Goal: Task Accomplishment & Management: Use online tool/utility

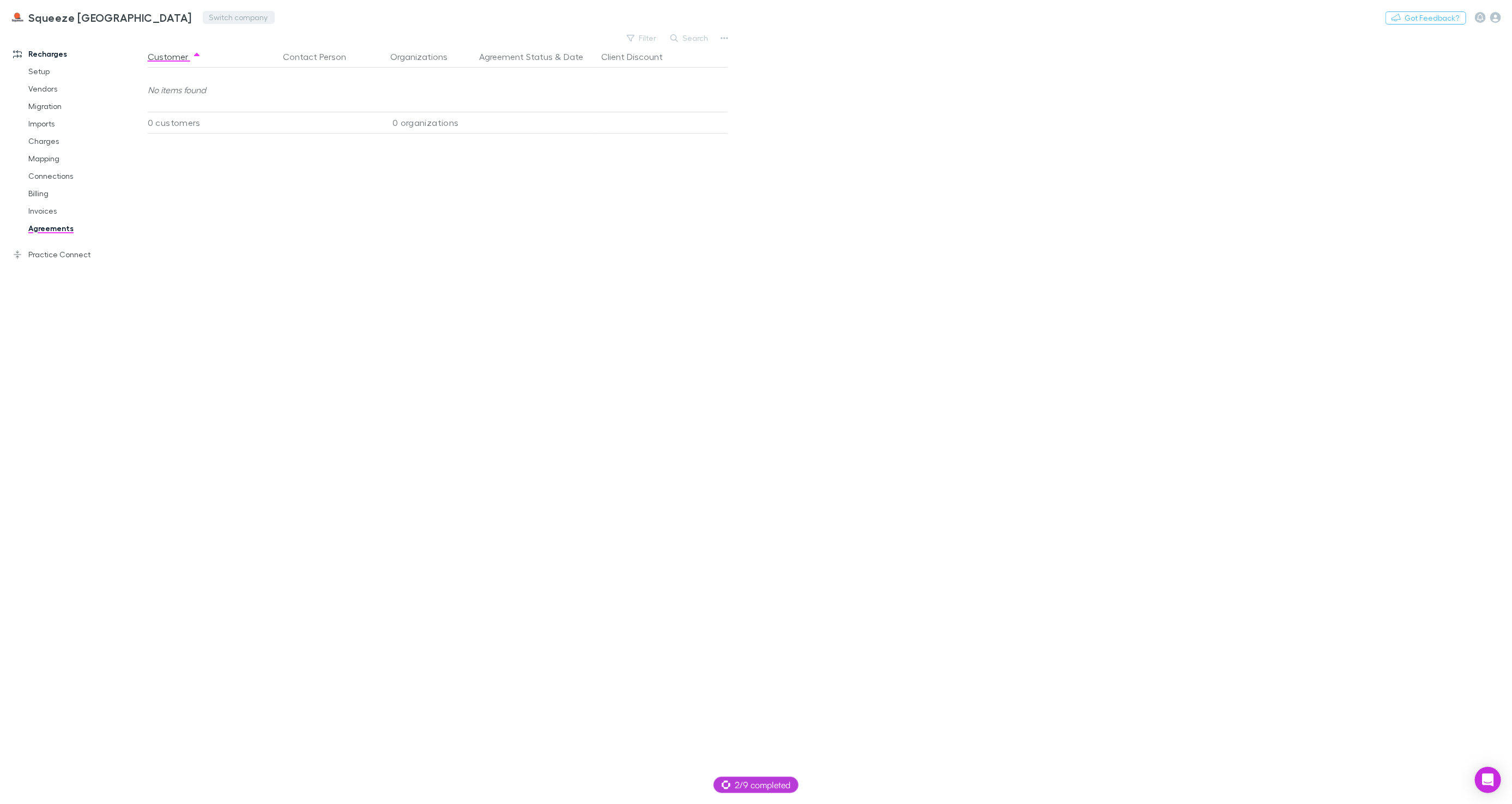
click at [203, 15] on button "Switch company" at bounding box center [239, 17] width 72 height 13
type input "***"
click at [245, 66] on li "542 Partners" at bounding box center [250, 65] width 190 height 17
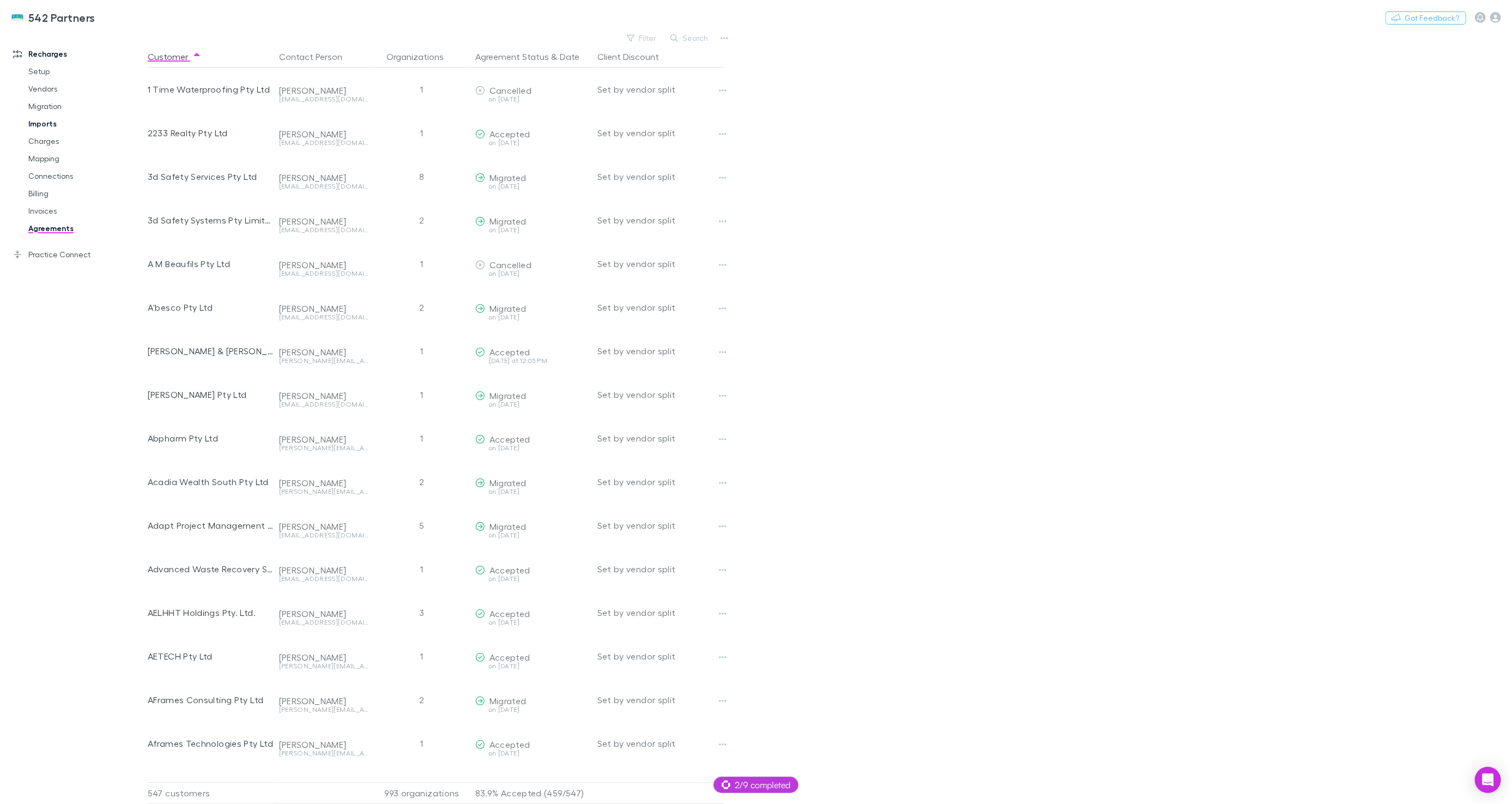
click at [53, 126] on link "Imports" at bounding box center [81, 124] width 128 height 17
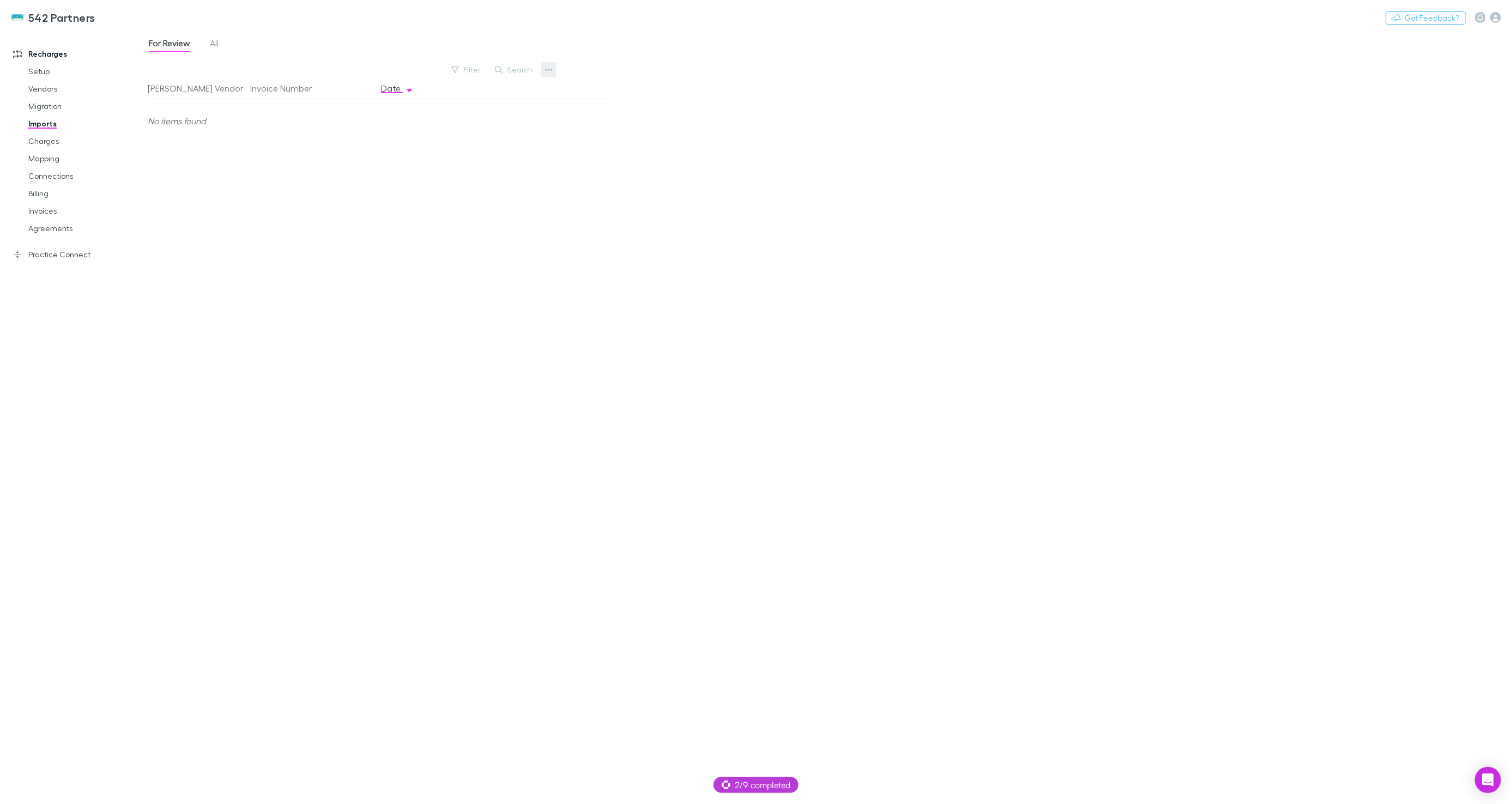
click at [552, 70] on button "button" at bounding box center [548, 69] width 15 height 15
click at [478, 92] on p "Custom CSV Import" at bounding box center [482, 92] width 132 height 13
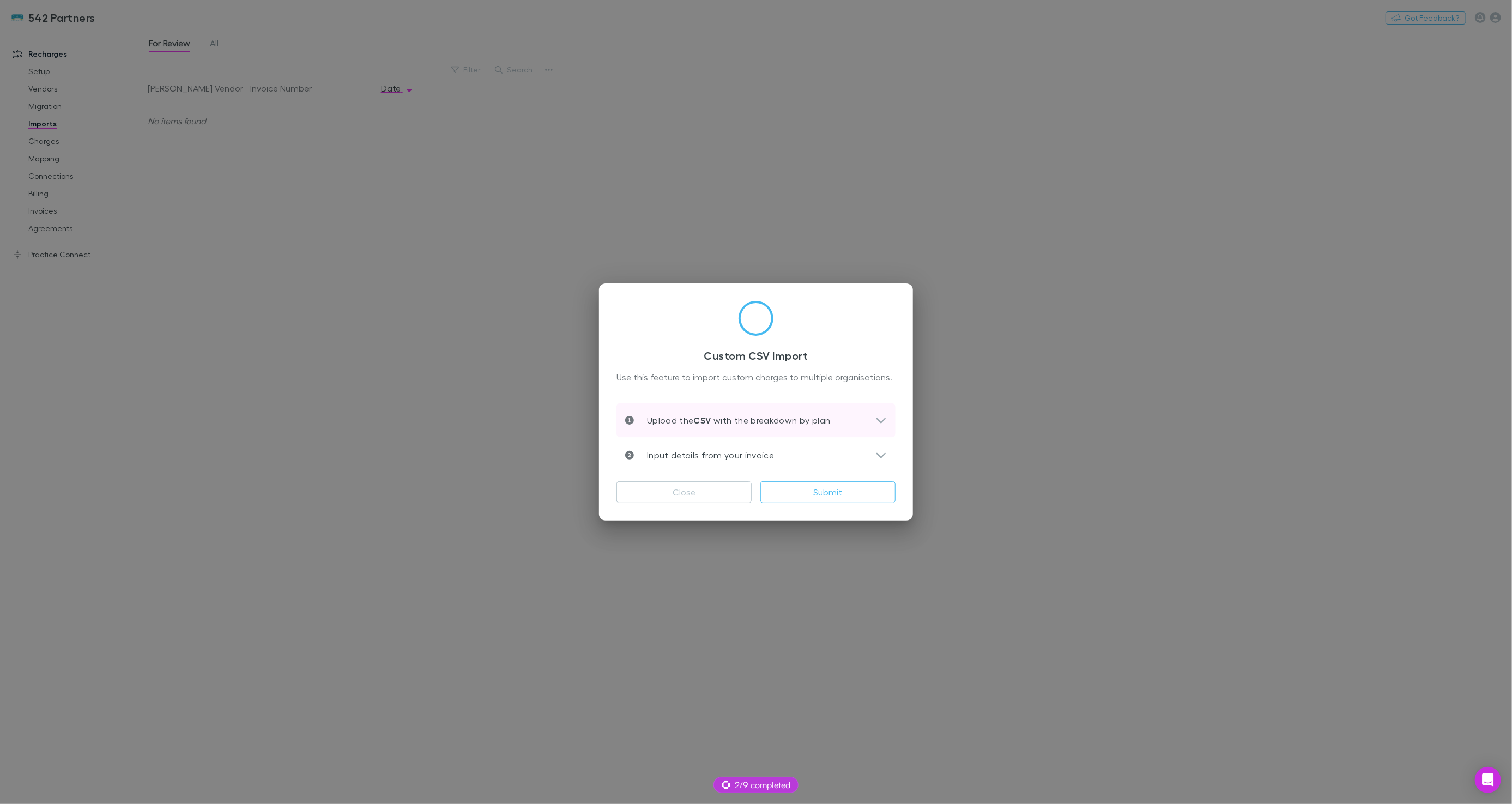
click at [691, 408] on div "Upload the CSV with the breakdown by plan" at bounding box center [756, 420] width 279 height 35
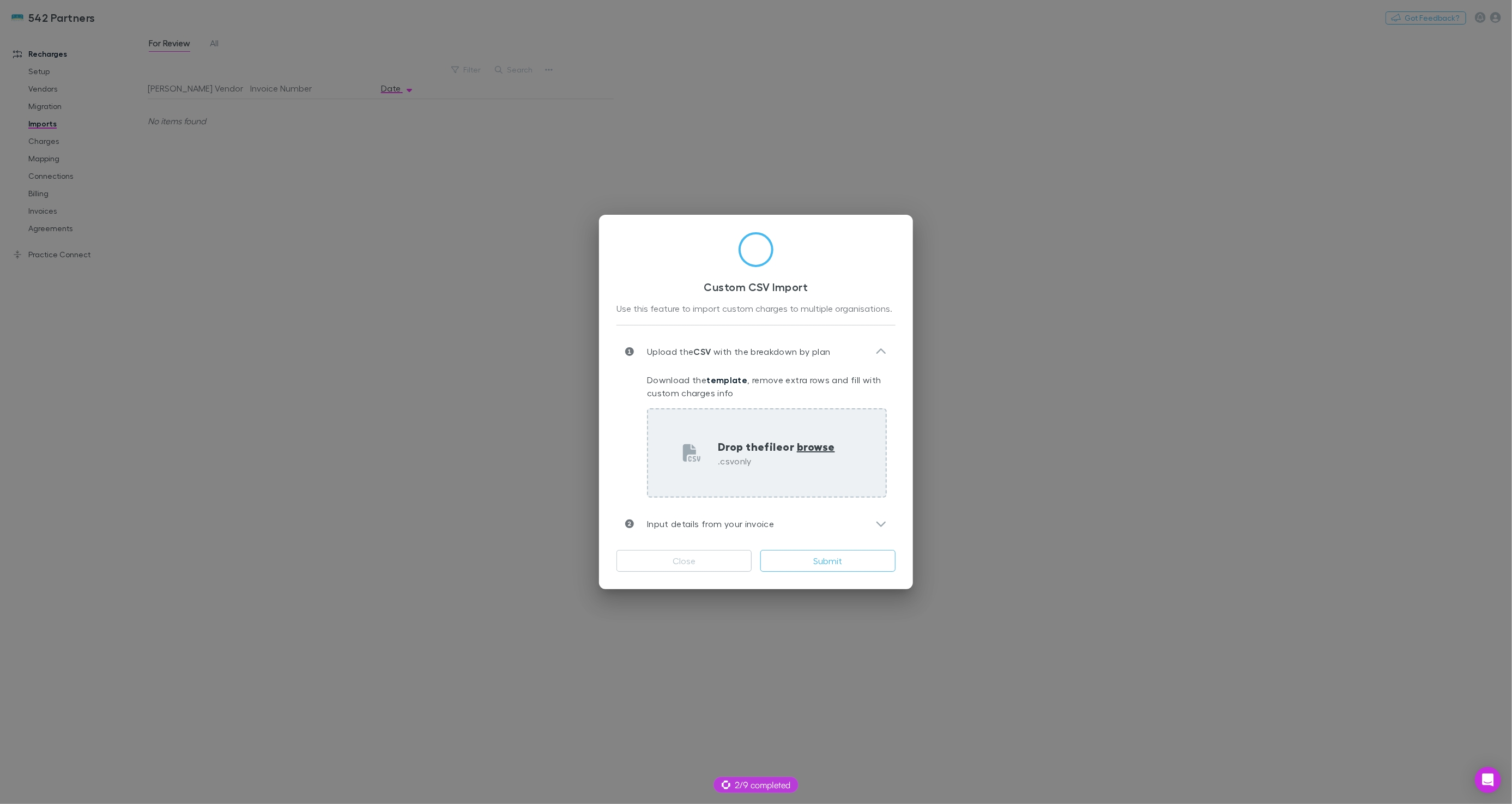
click at [724, 431] on div "Drop the file or browse .csv only" at bounding box center [767, 453] width 240 height 89
type input "**********"
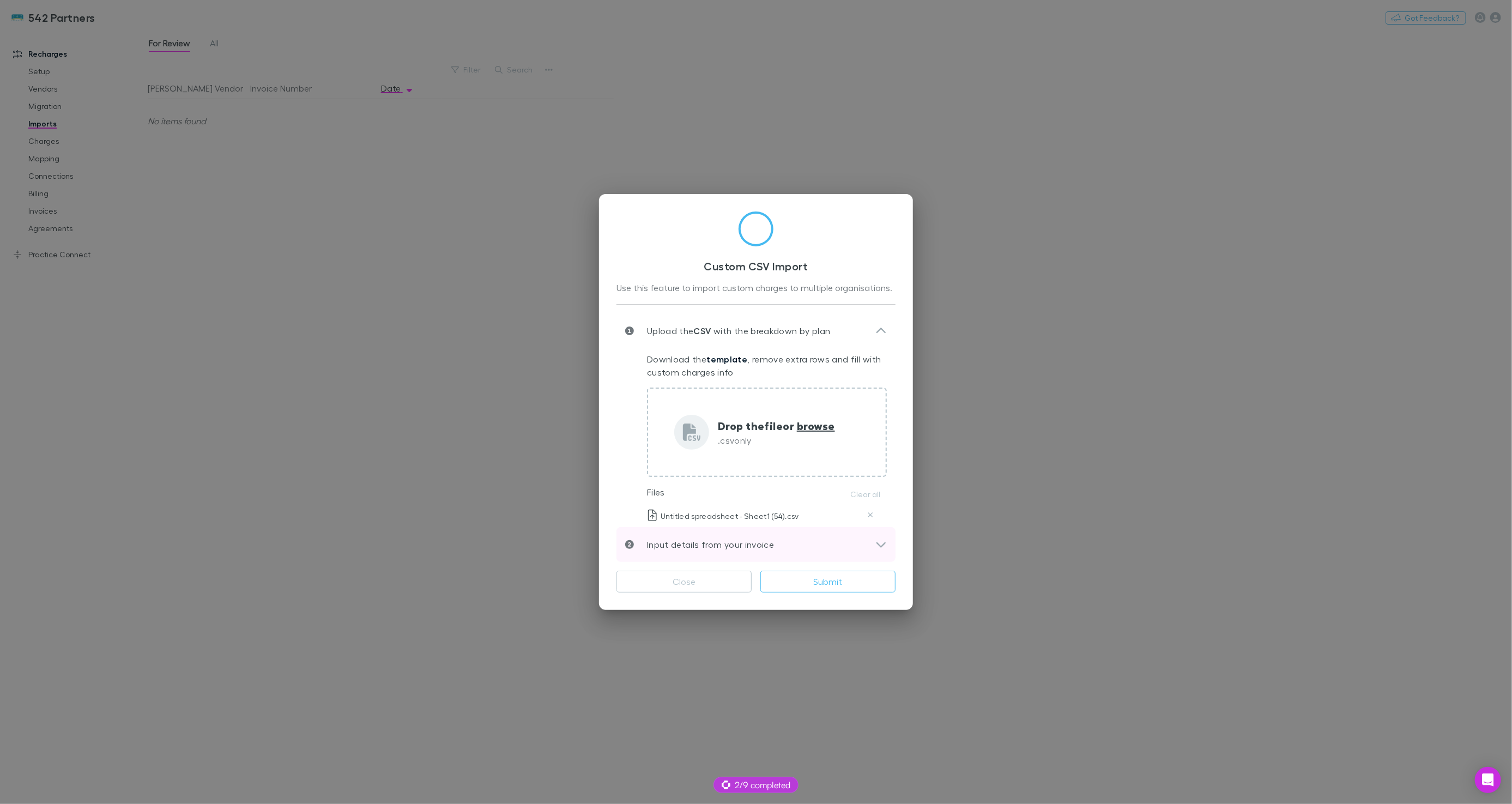
click at [759, 544] on p "Input details from your invoice" at bounding box center [704, 544] width 140 height 13
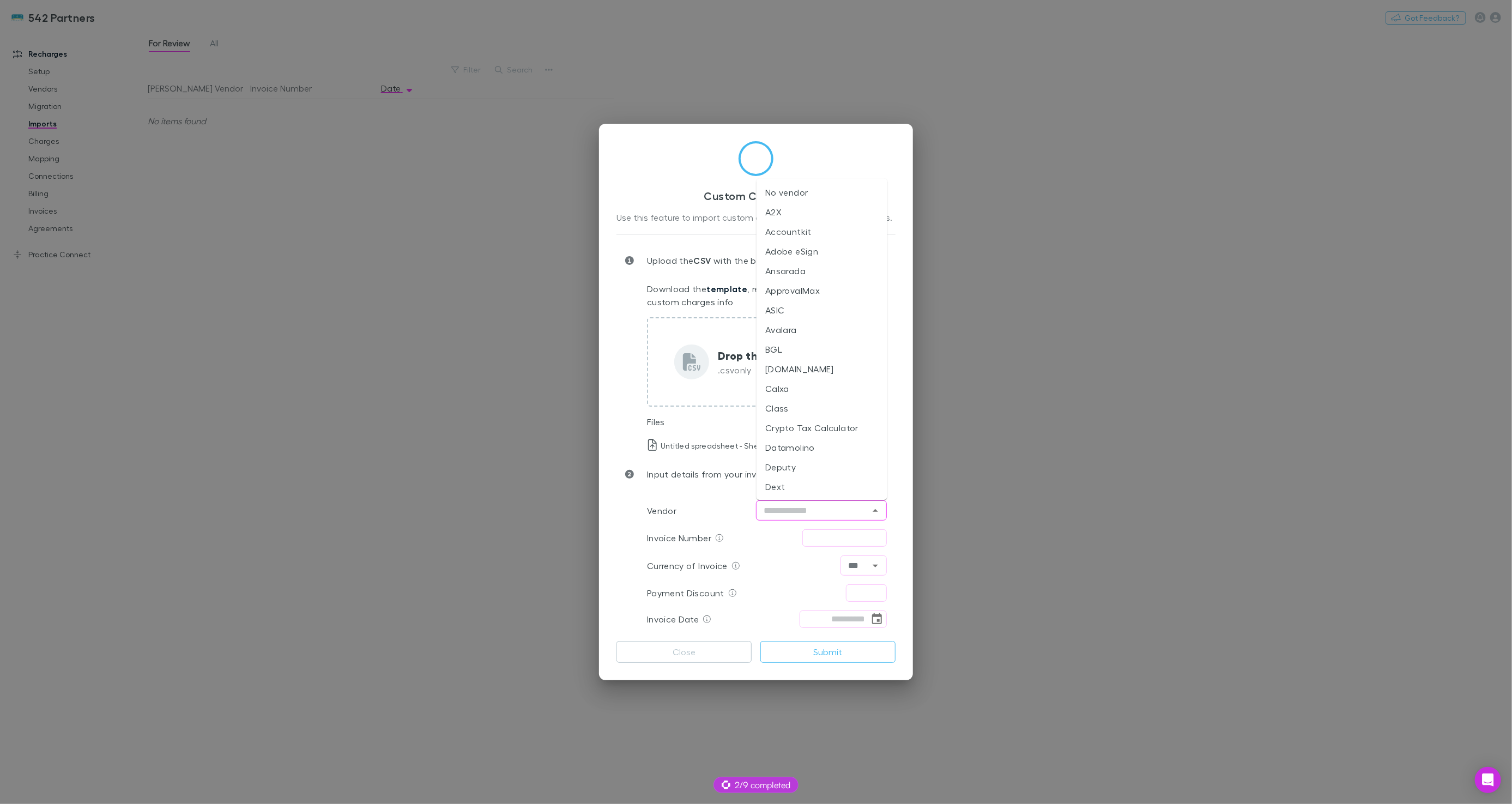
click at [775, 506] on input "text" at bounding box center [812, 510] width 106 height 14
type input "****"
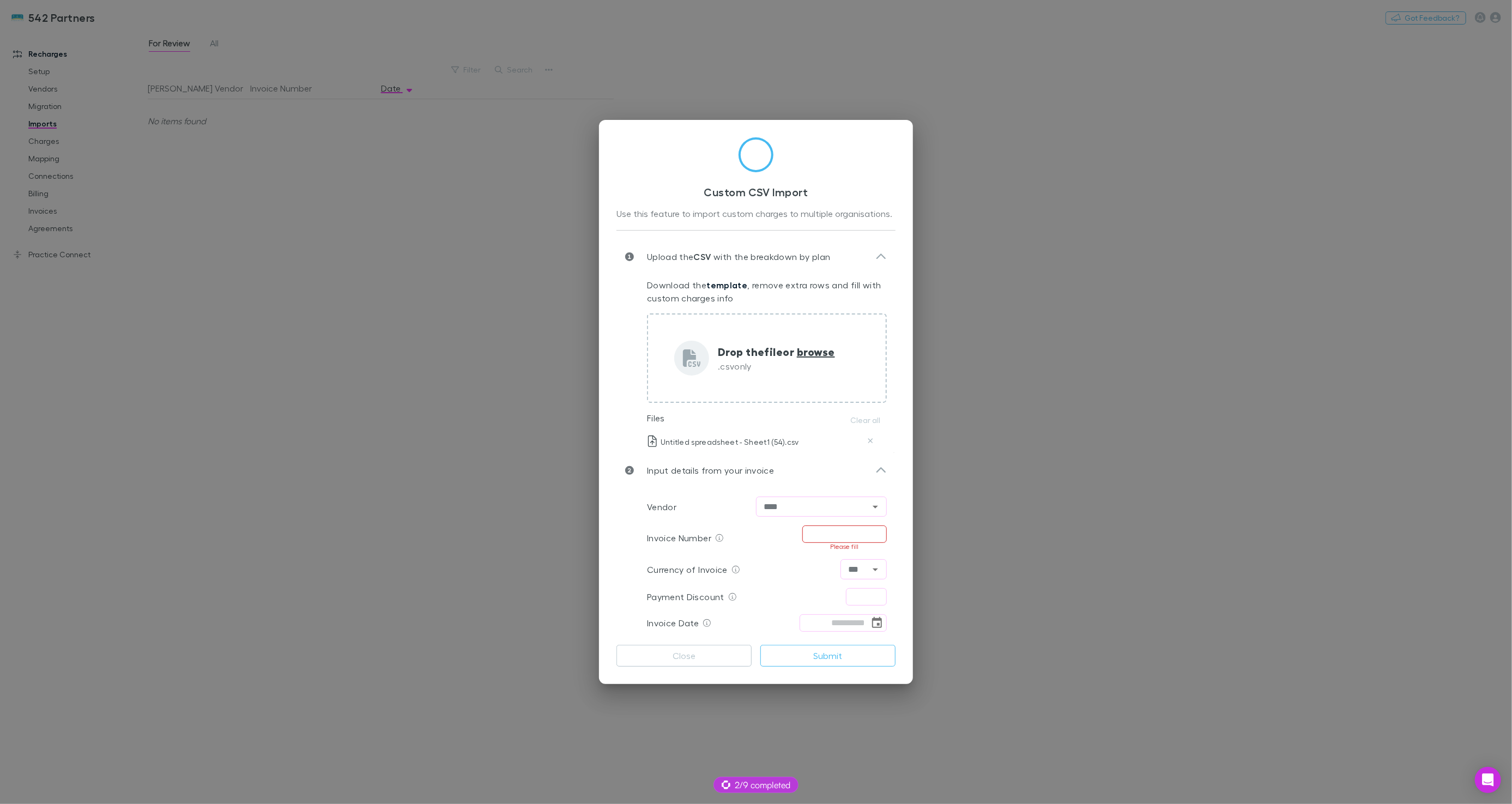
click at [833, 531] on input "text" at bounding box center [845, 534] width 85 height 17
type input "********"
type input "****"
click at [880, 621] on icon "Choose date" at bounding box center [877, 619] width 13 height 13
click at [886, 411] on icon "Previous month" at bounding box center [886, 415] width 13 height 13
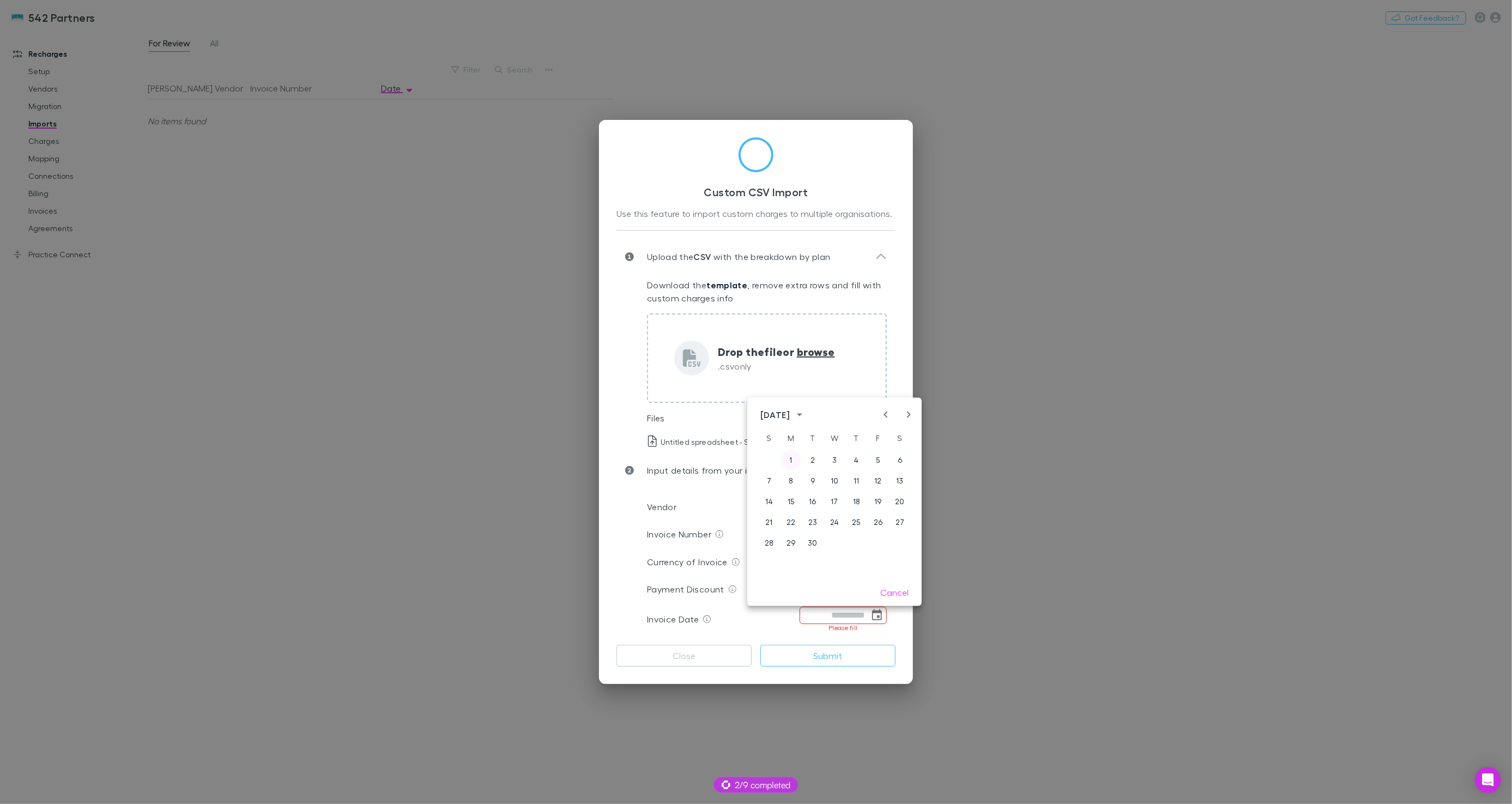
click at [800, 460] on button "1" at bounding box center [791, 460] width 20 height 20
type input "**********"
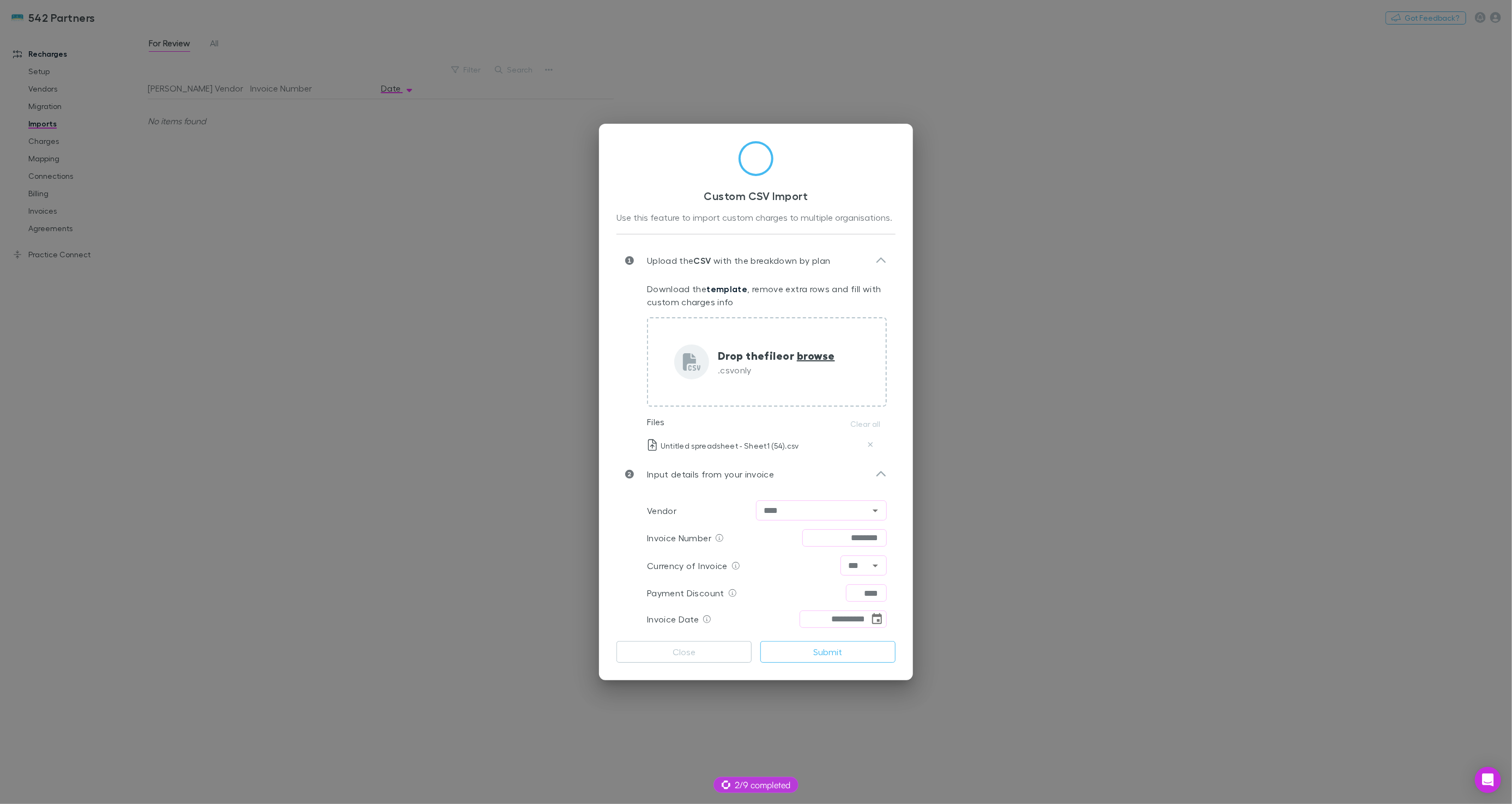
click at [797, 460] on div "September 2025 S M T W T F S 1 2 3 4 5 6 7 8 9 10 11 12 13 14 15 16 17 18 19 20…" at bounding box center [835, 505] width 174 height 208
click at [836, 655] on button "Submit" at bounding box center [828, 651] width 135 height 22
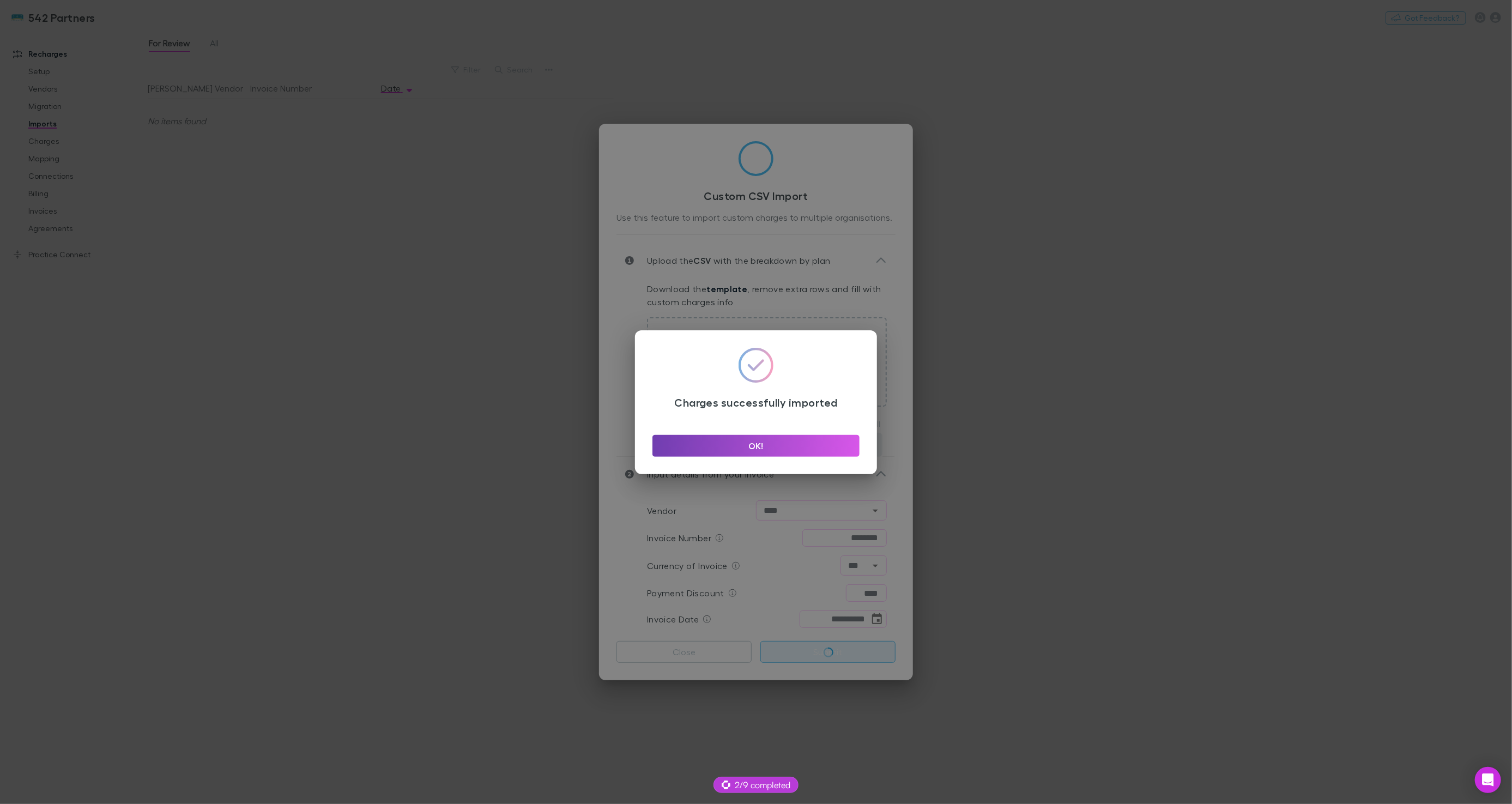
drag, startPoint x: 730, startPoint y: 453, endPoint x: 702, endPoint y: 447, distance: 28.6
click at [730, 453] on button "OK!" at bounding box center [755, 445] width 207 height 22
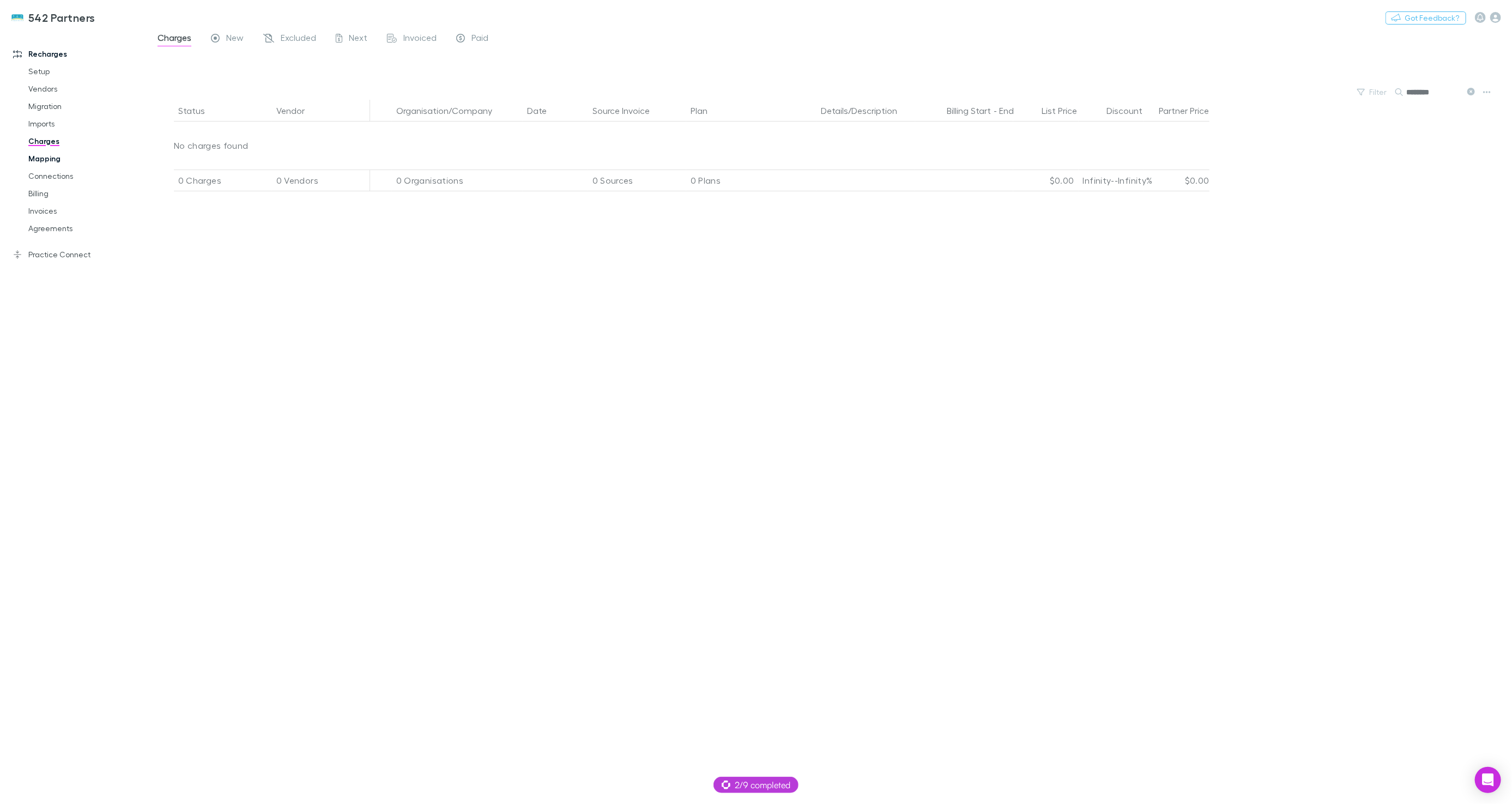
click at [48, 154] on link "Mapping" at bounding box center [81, 159] width 128 height 17
click at [61, 209] on link "Invoices" at bounding box center [81, 211] width 128 height 17
click at [38, 146] on link "Charges" at bounding box center [81, 141] width 128 height 17
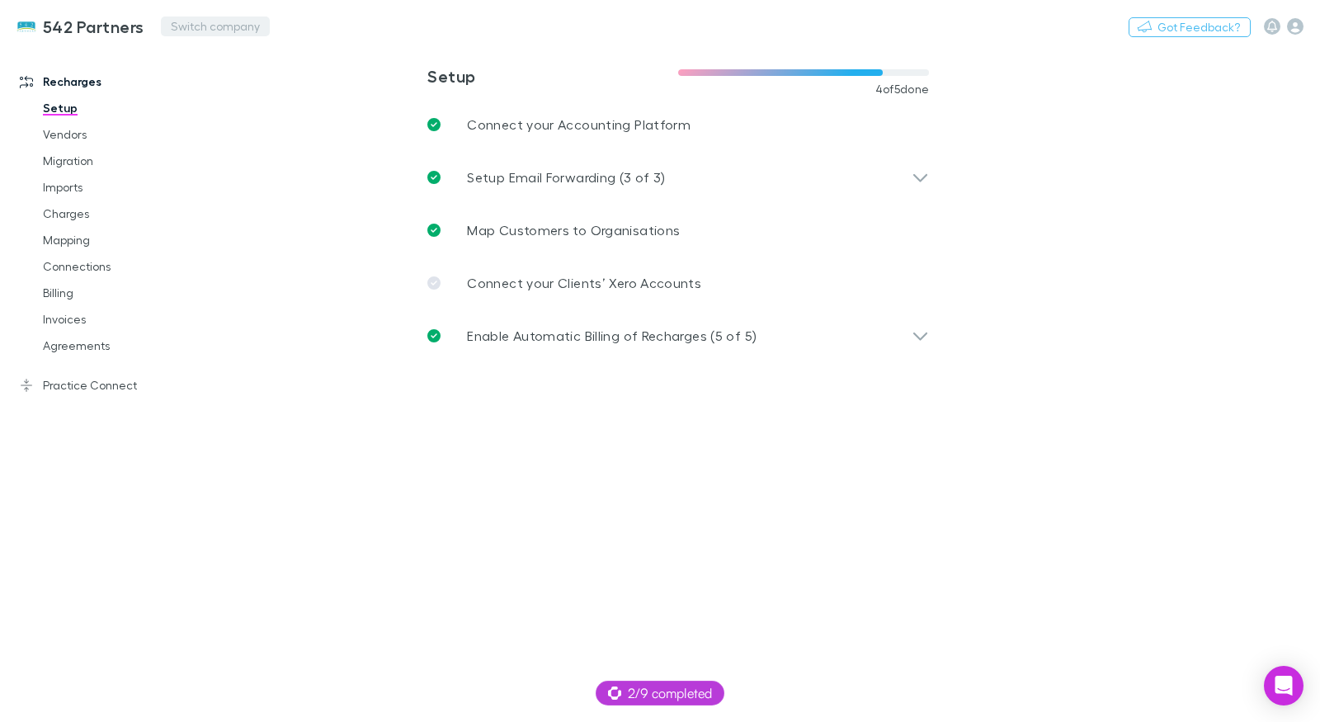
click at [172, 32] on button "Switch company" at bounding box center [215, 26] width 109 height 20
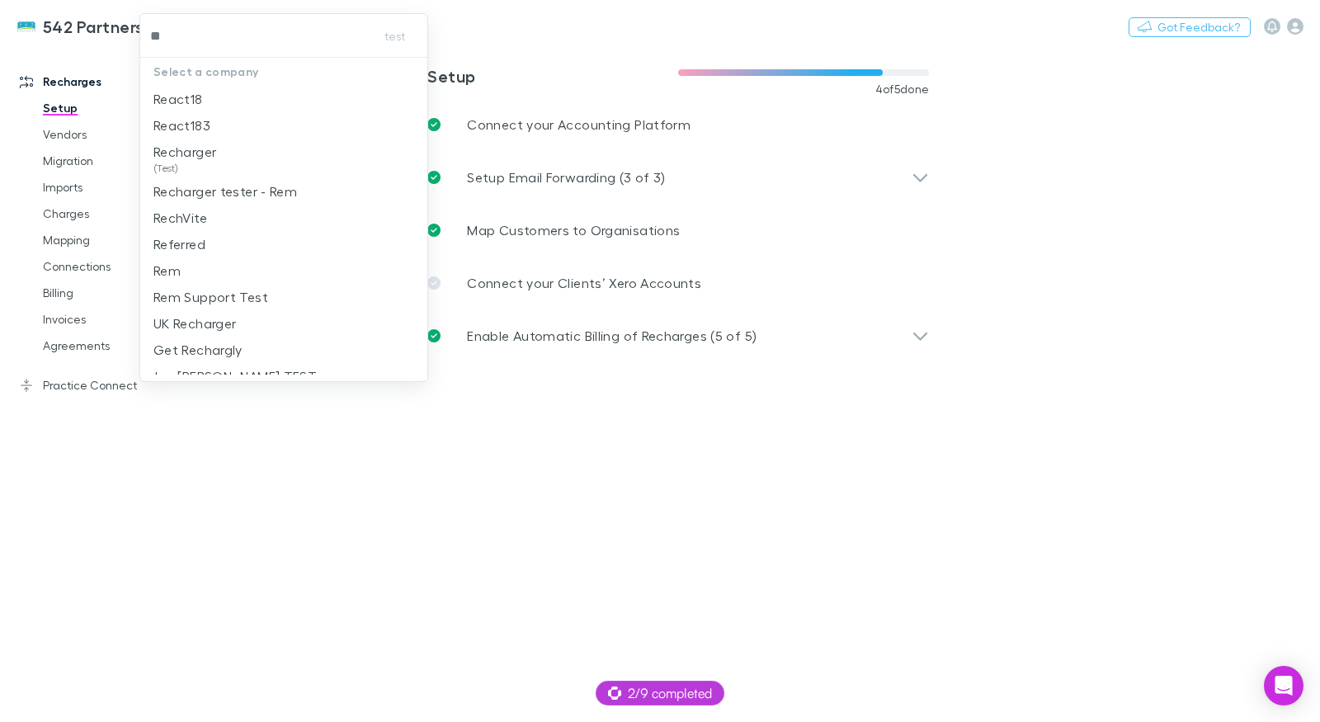
type input "***"
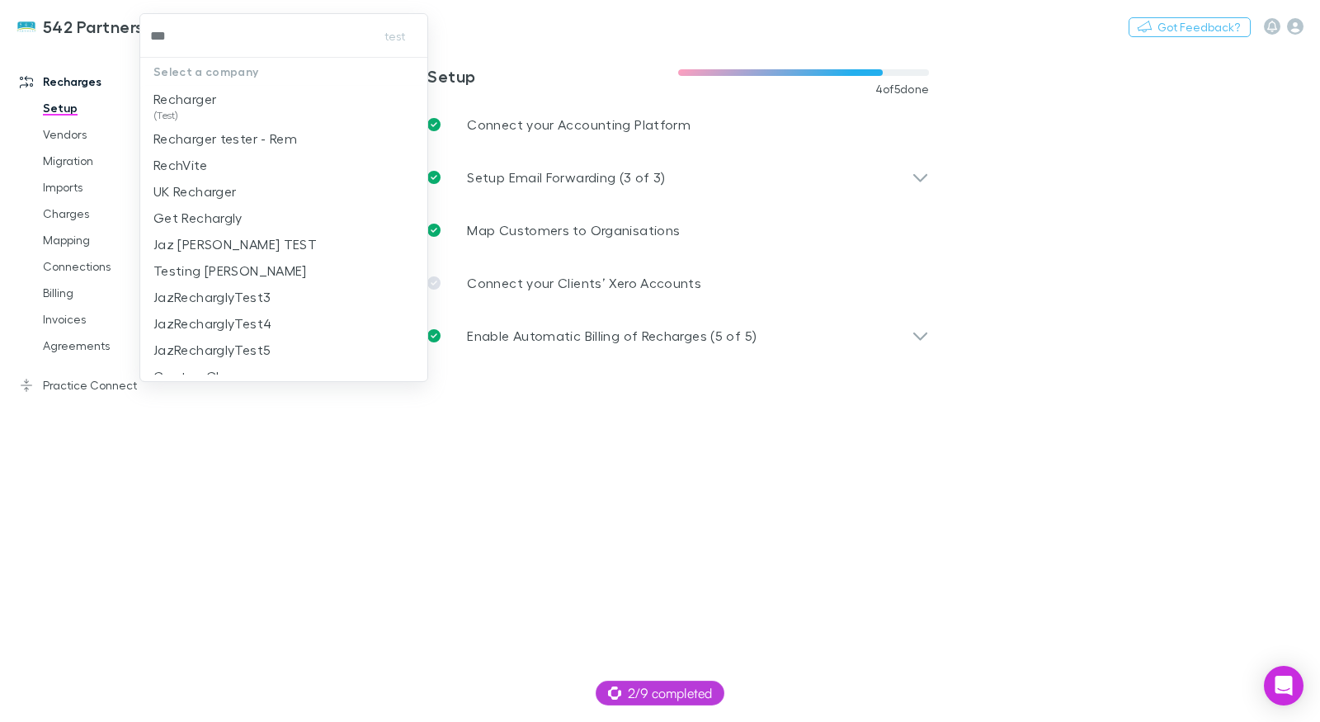
click at [191, 90] on p "Recharger" at bounding box center [184, 99] width 63 height 20
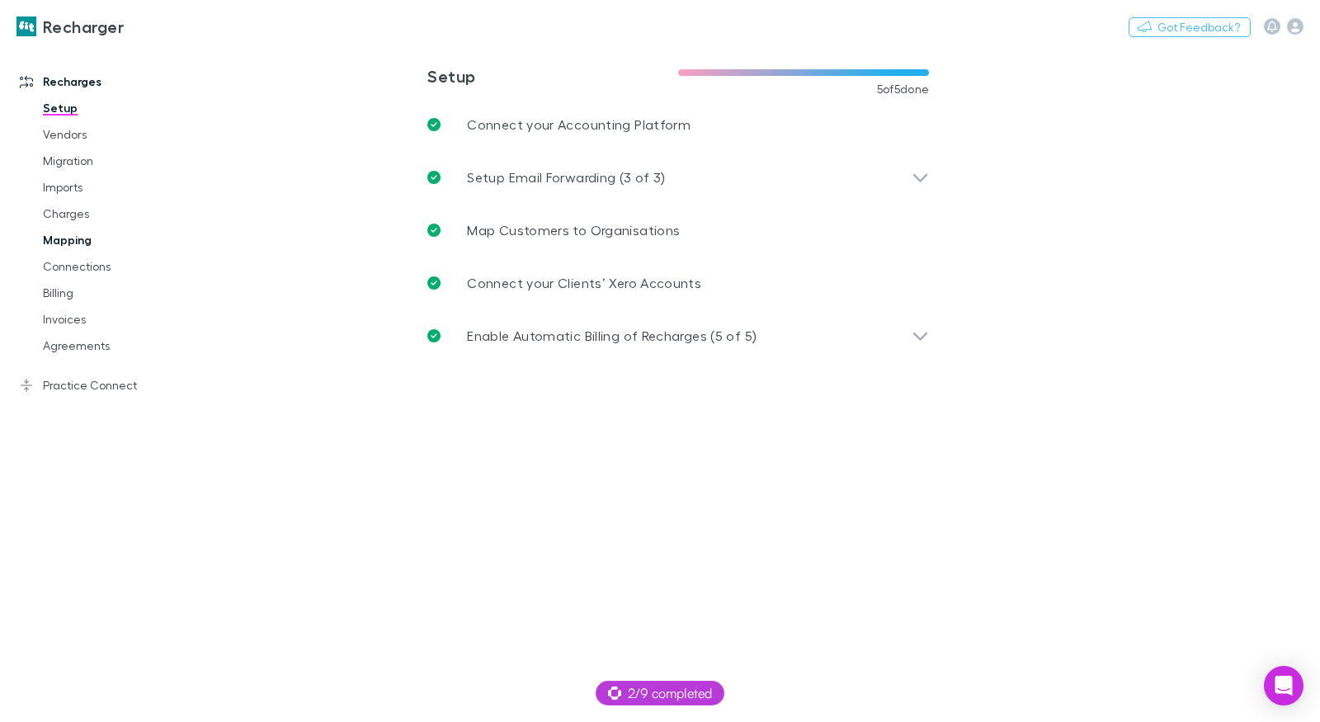
click at [86, 242] on link "Mapping" at bounding box center [115, 240] width 179 height 26
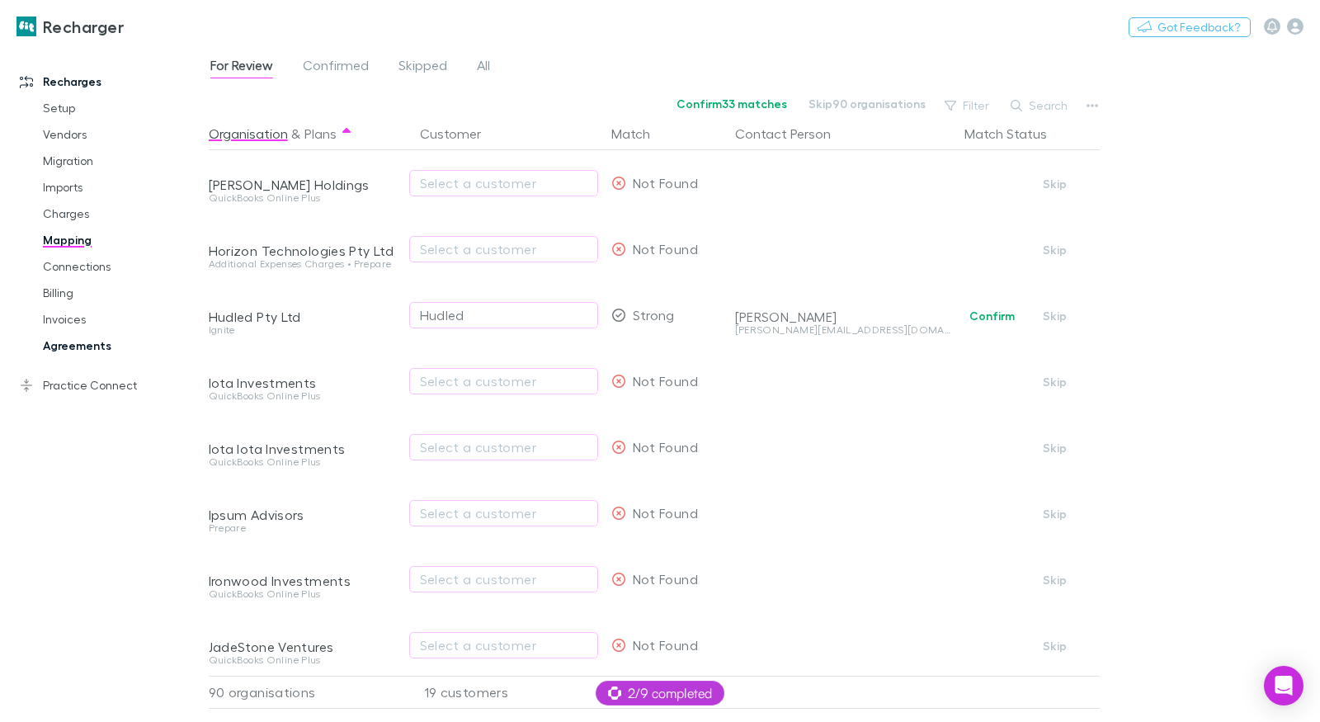
click at [92, 339] on link "Agreements" at bounding box center [115, 345] width 179 height 26
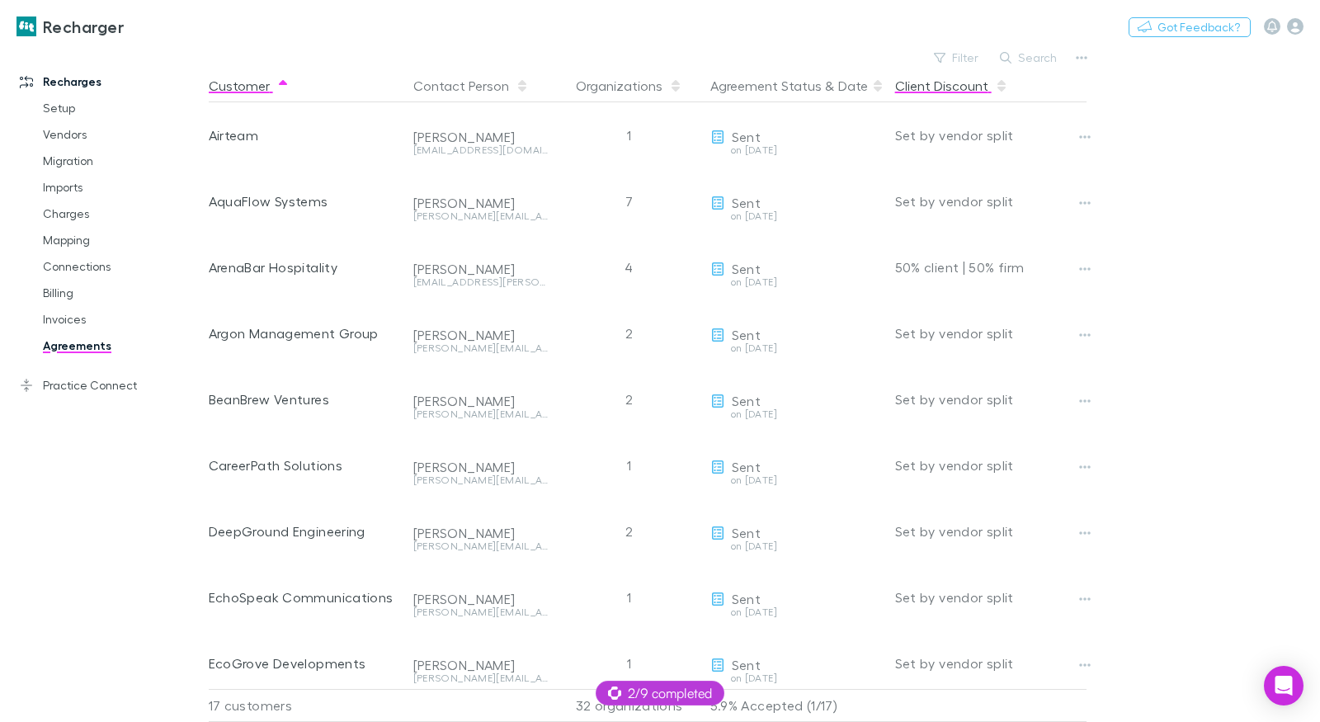
drag, startPoint x: 850, startPoint y: 266, endPoint x: 959, endPoint y: 100, distance: 199.1
click at [0, 0] on button "Copy link" at bounding box center [0, 0] width 0 height 0
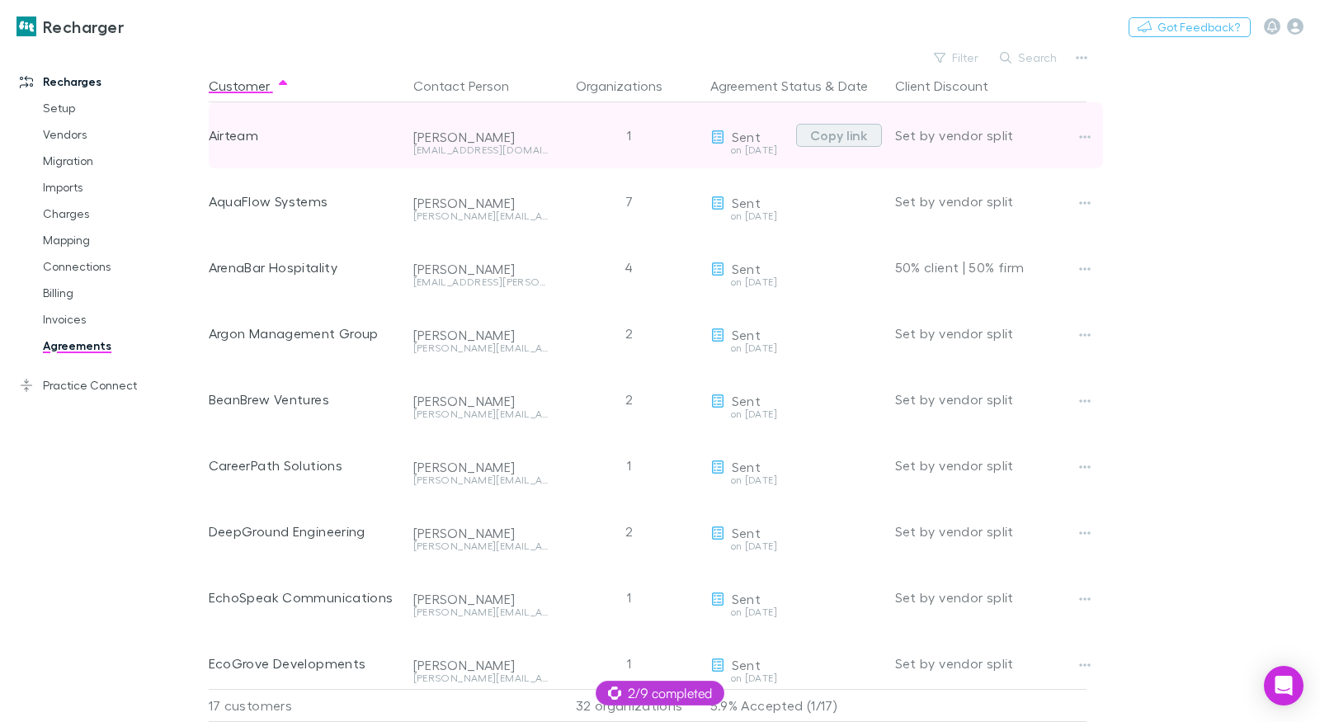
click at [845, 132] on button "Copy link" at bounding box center [839, 135] width 86 height 23
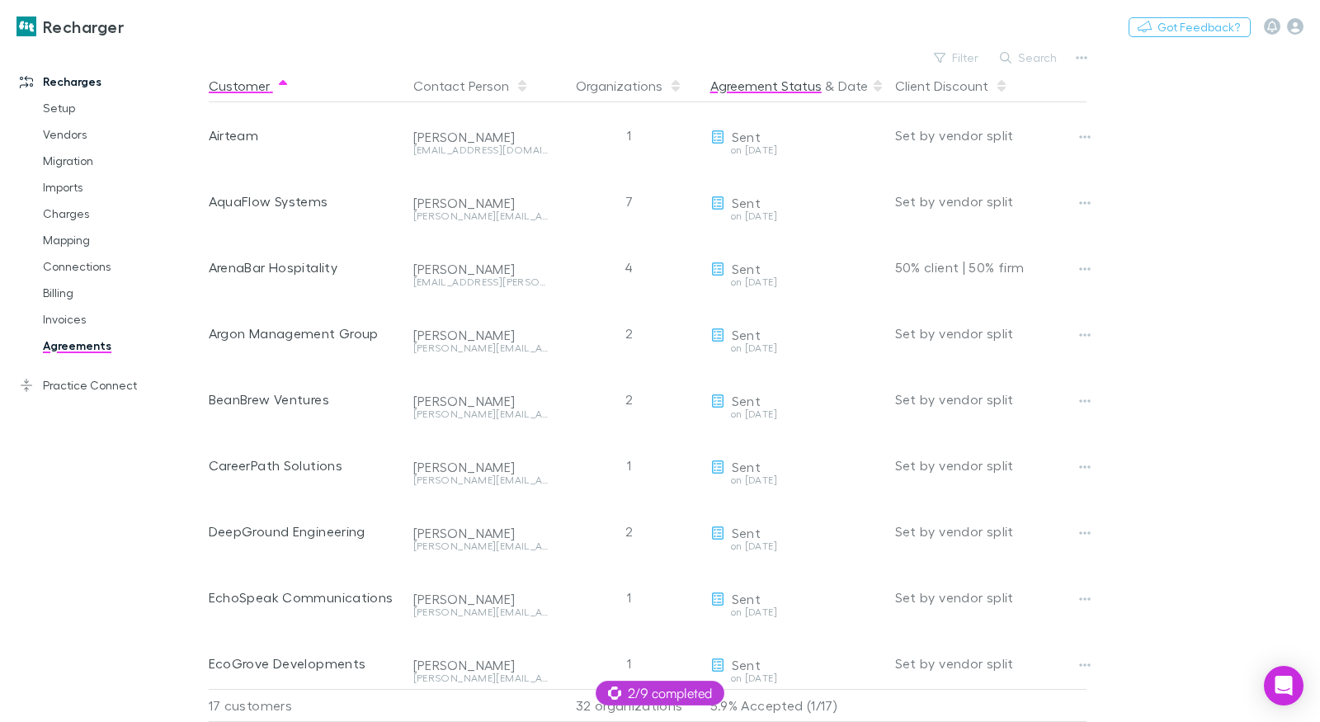
click at [798, 79] on button "Agreement Status" at bounding box center [765, 85] width 111 height 33
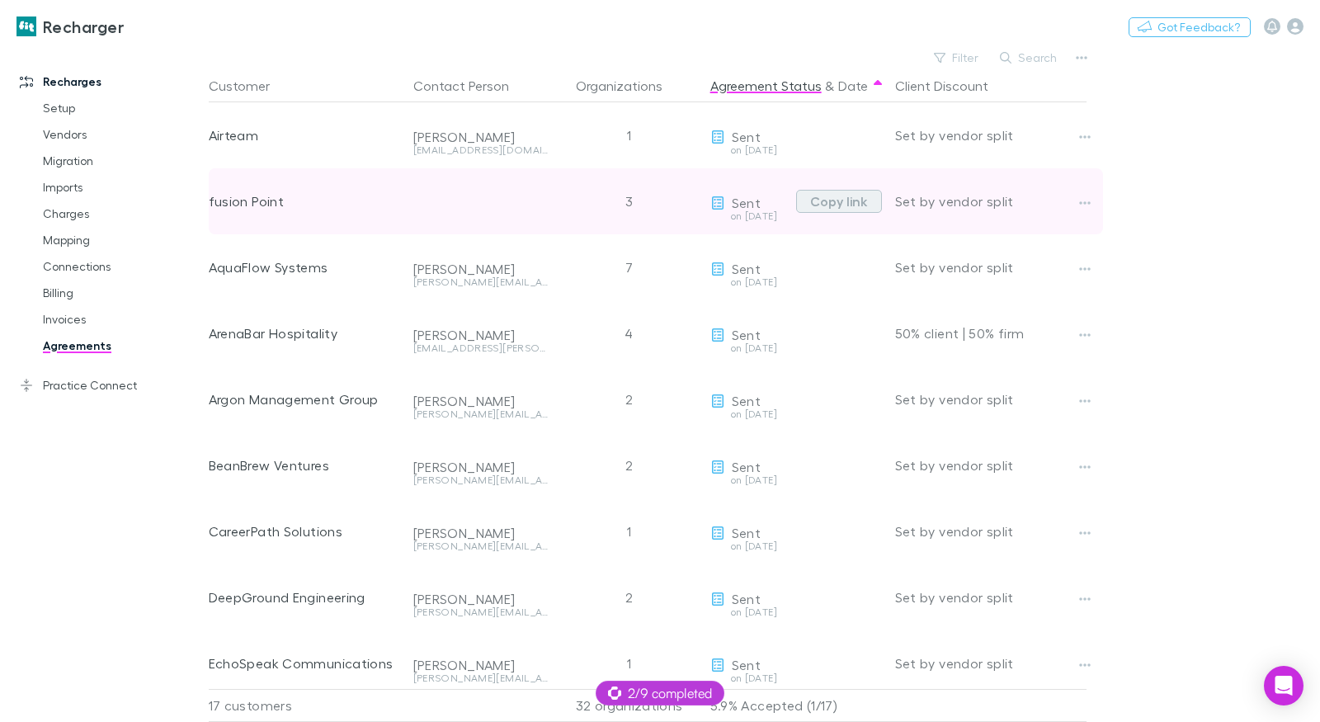
click at [826, 196] on button "Copy link" at bounding box center [839, 201] width 86 height 23
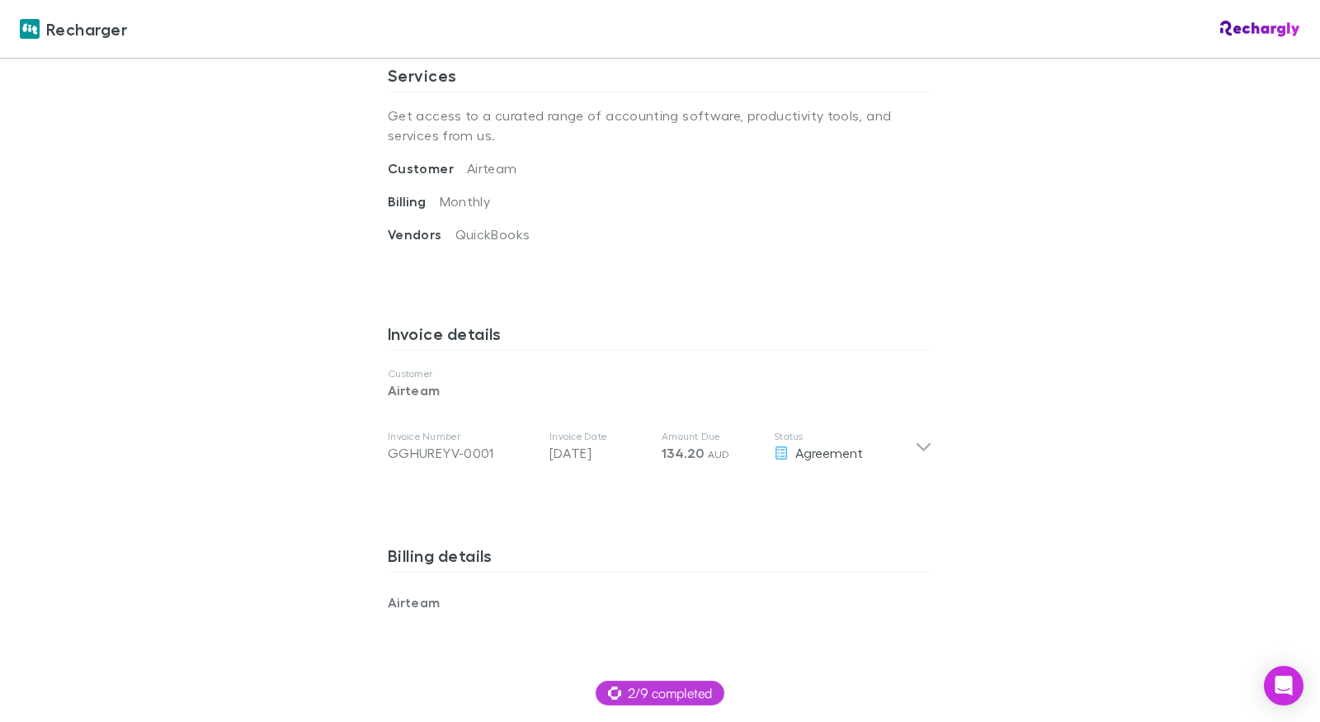
scroll to position [686, 0]
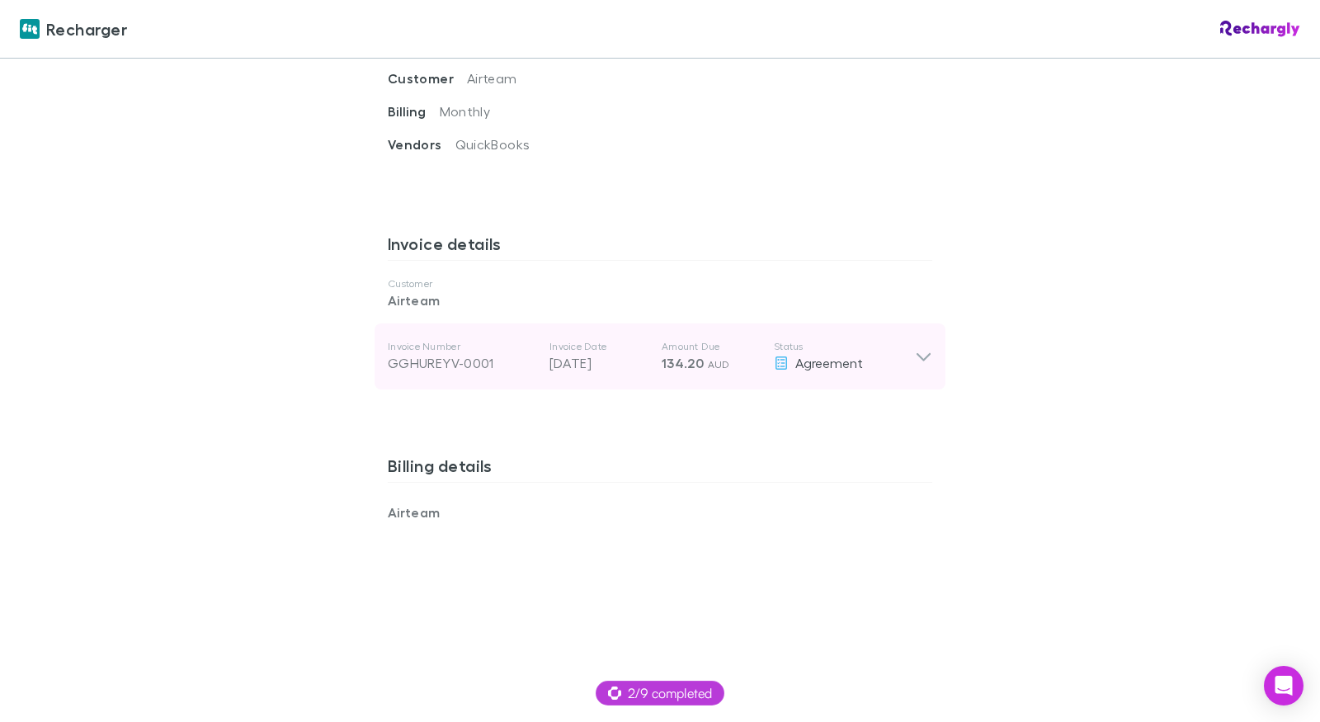
click at [784, 362] on icon at bounding box center [781, 362] width 15 height 13
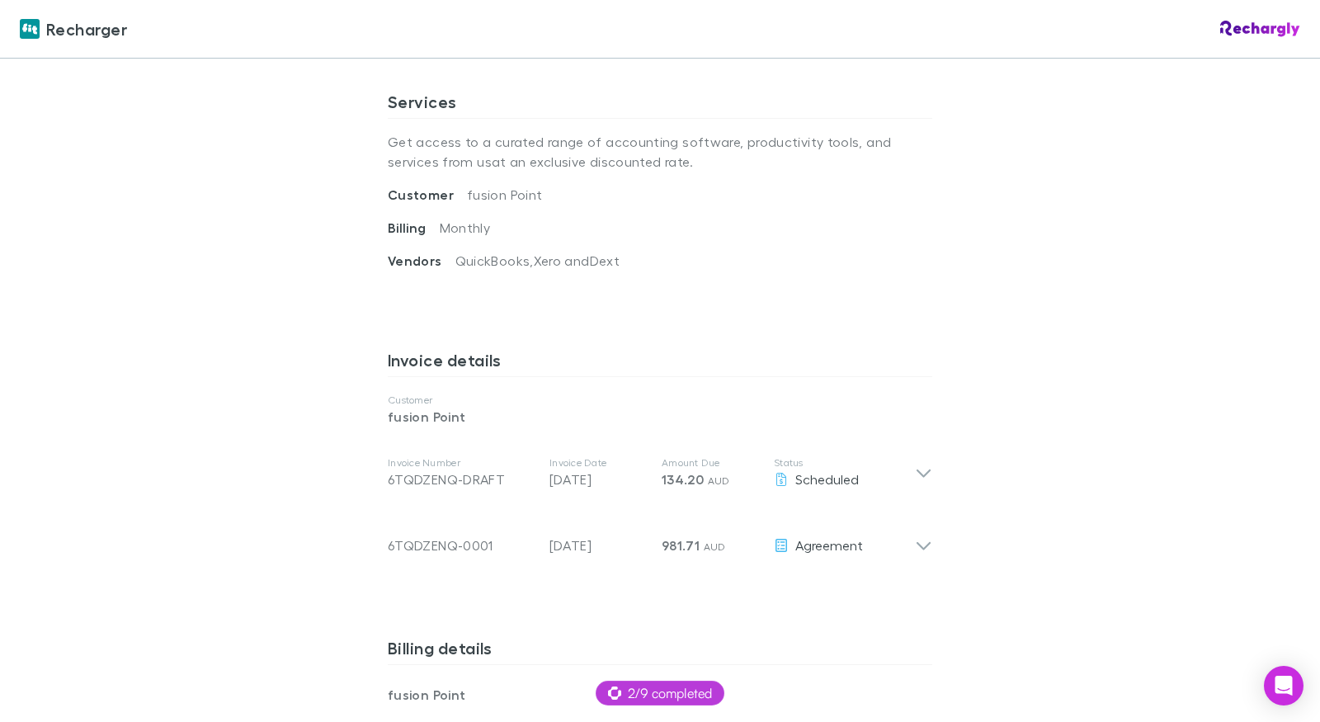
scroll to position [662, 0]
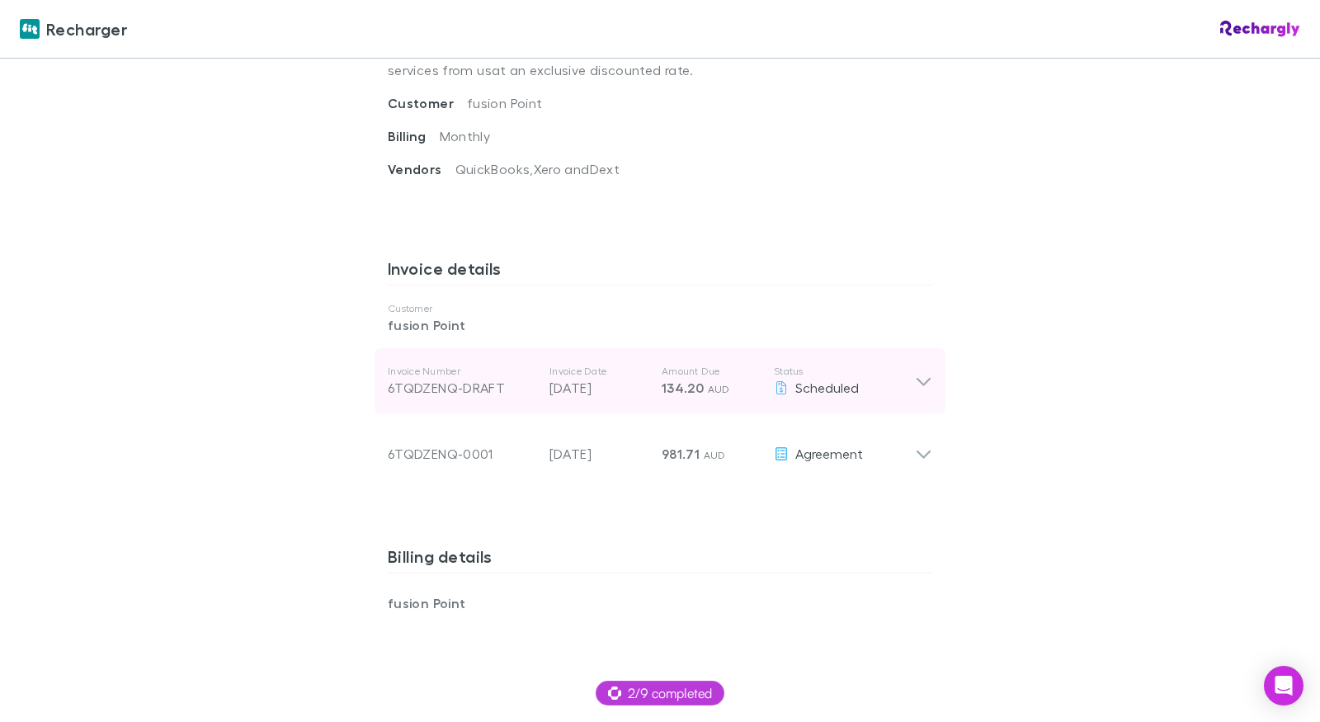
click at [634, 395] on p "[DATE]" at bounding box center [598, 388] width 99 height 20
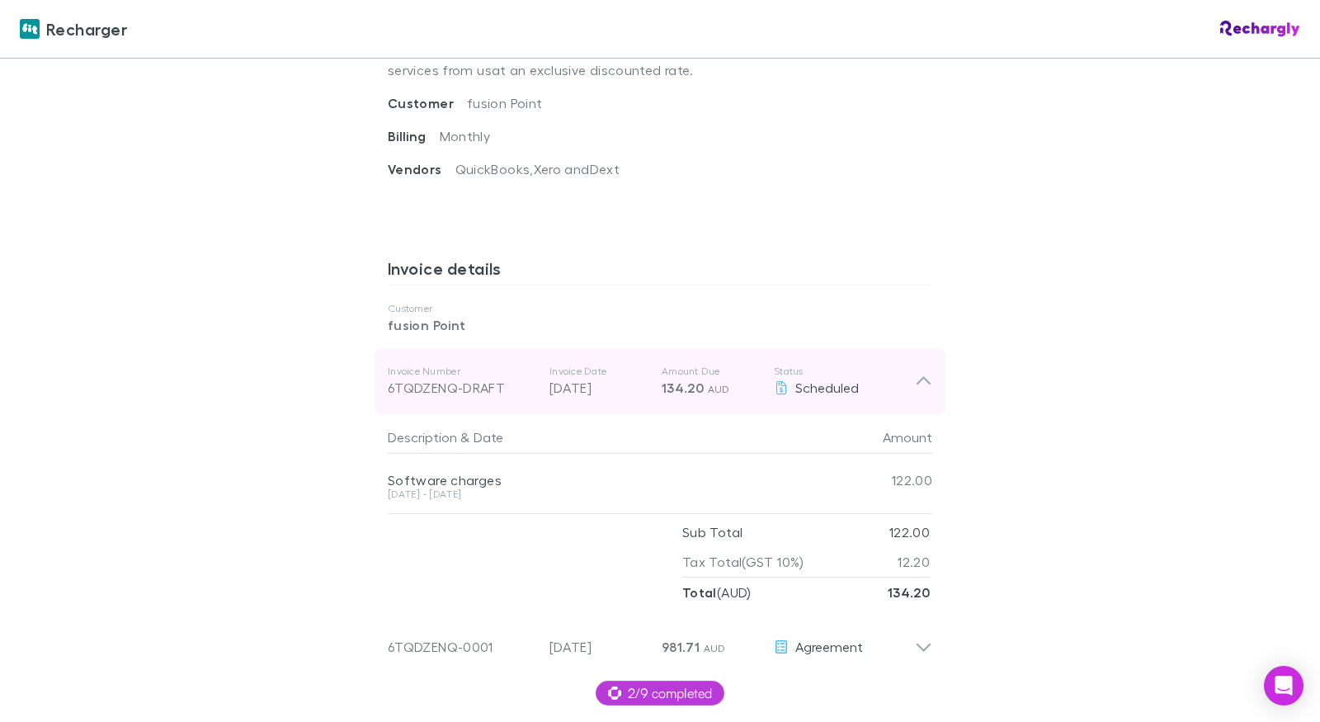
click at [660, 362] on div "Invoice Number 6TQDZENQ-DRAFT Invoice Date [DATE] Amount Due 134.20 AUD Status …" at bounding box center [651, 380] width 527 height 59
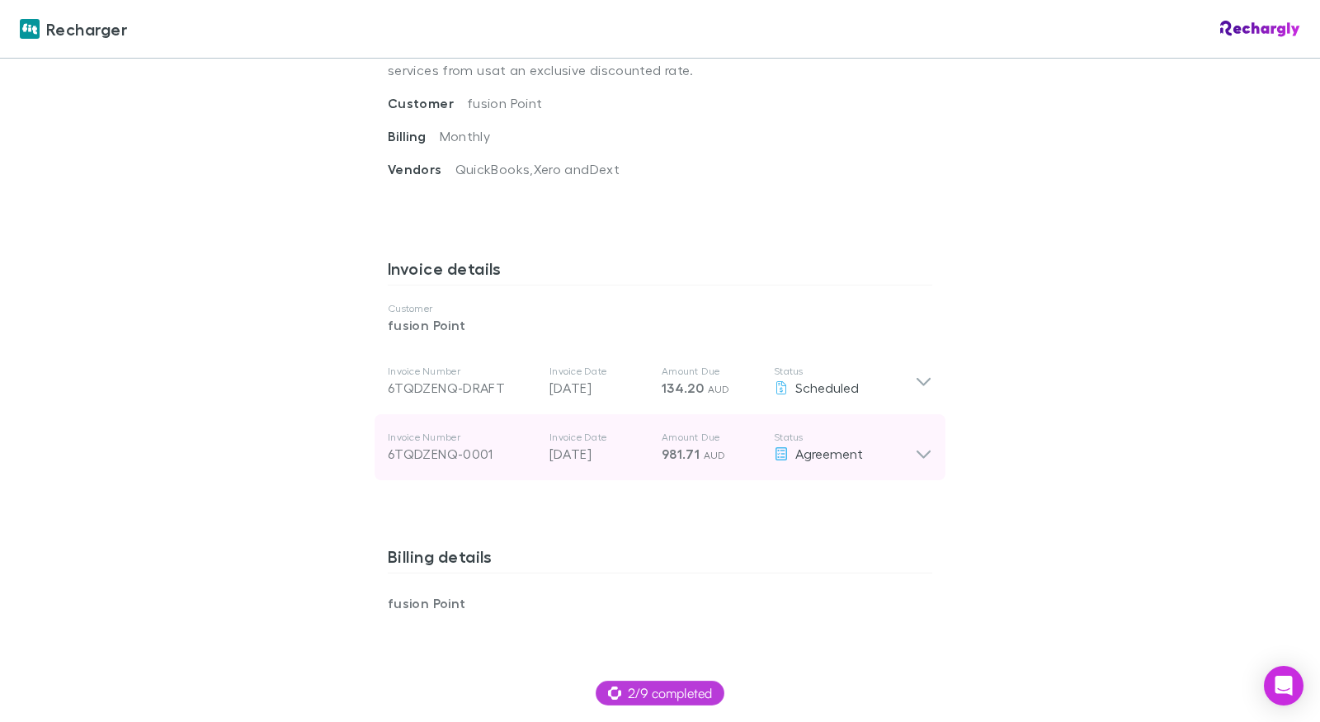
click at [665, 426] on div "Invoice Number 6TQDZENQ-0001 Invoice Date [DATE] Amount Due 981.71 AUD Status A…" at bounding box center [651, 446] width 527 height 59
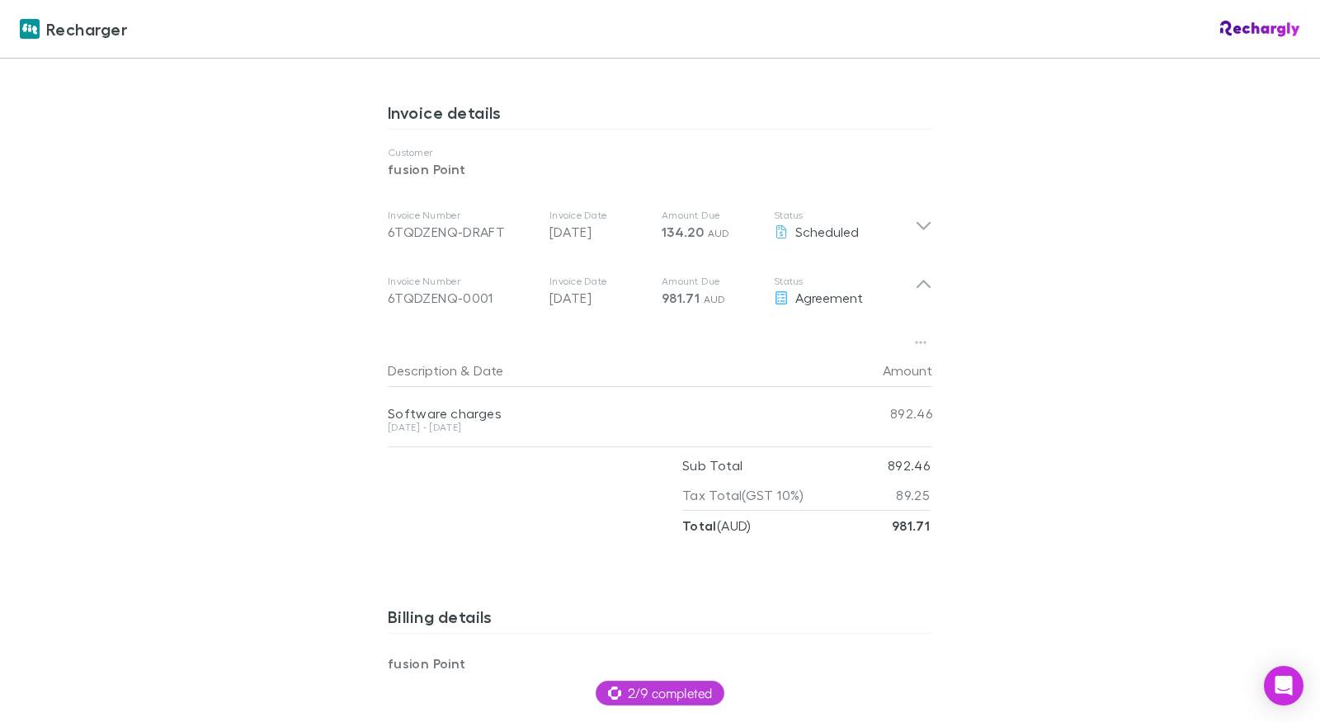
scroll to position [856, 0]
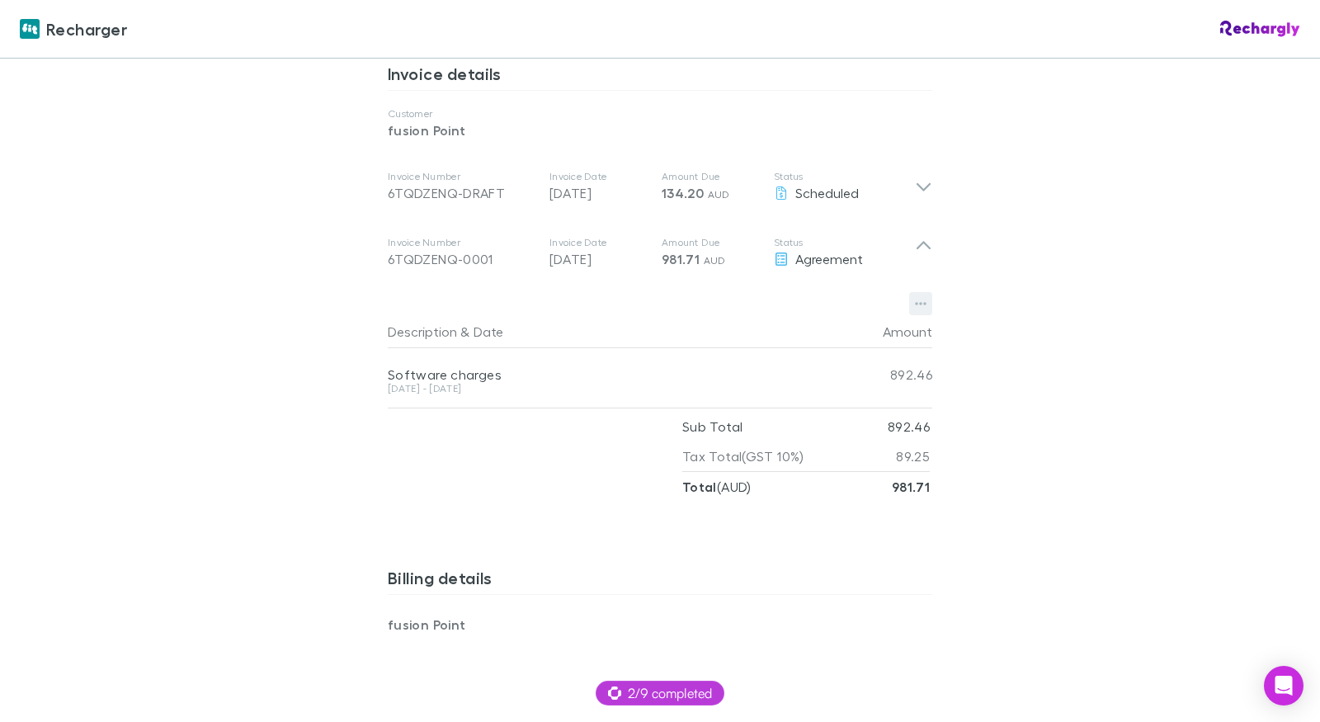
click at [922, 305] on icon "button" at bounding box center [921, 303] width 12 height 13
click at [960, 310] on div at bounding box center [660, 361] width 1320 height 722
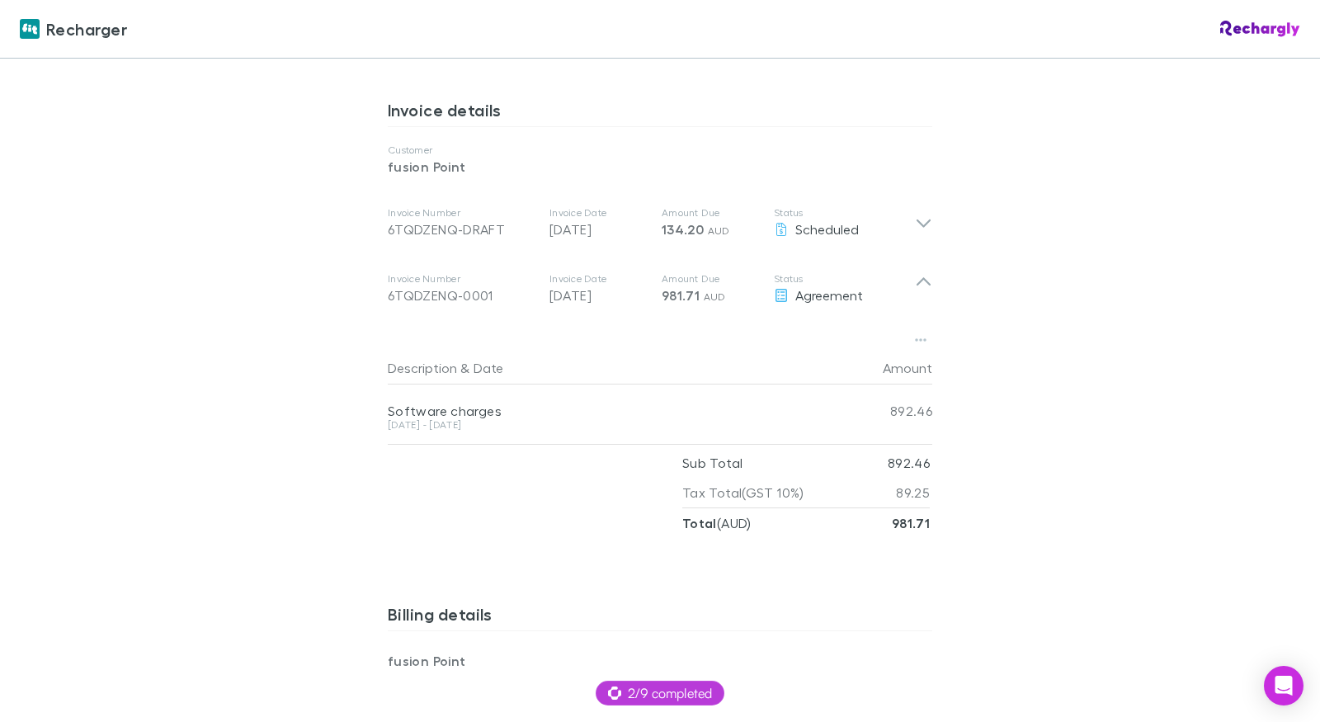
scroll to position [809, 0]
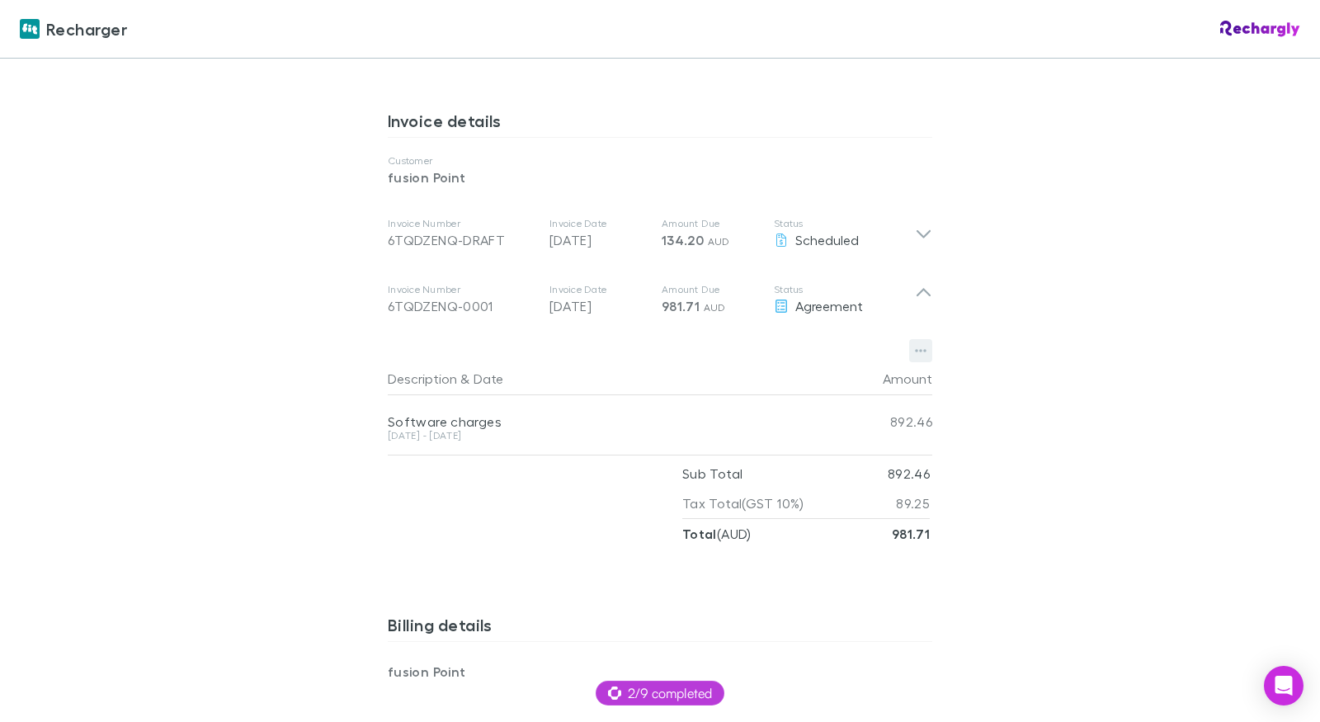
click at [919, 356] on icon "button" at bounding box center [921, 350] width 12 height 13
